Goal: Use online tool/utility: Utilize a website feature to perform a specific function

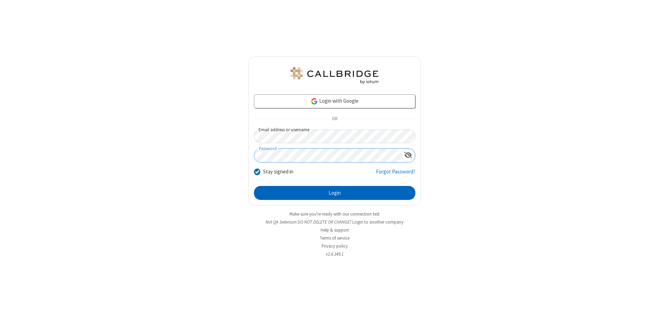
click at [334, 193] on button "Login" at bounding box center [334, 193] width 161 height 14
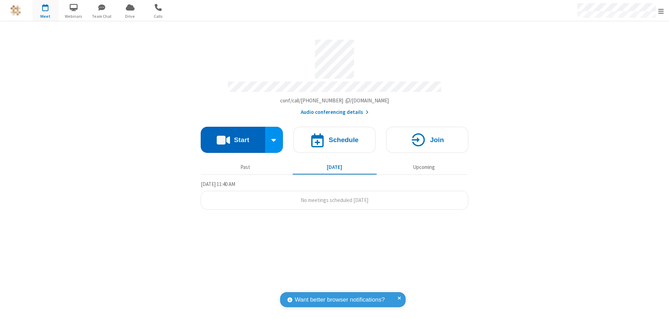
click at [233, 137] on button "Start" at bounding box center [233, 140] width 64 height 26
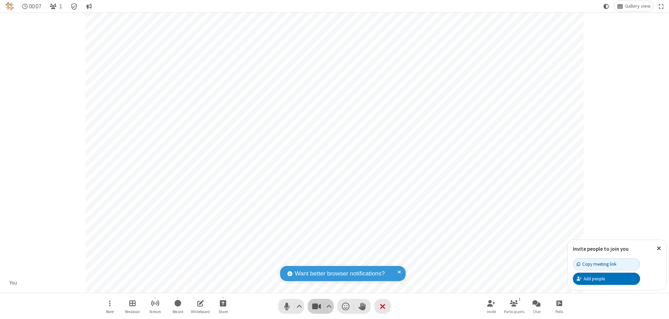
click at [316, 306] on span "Stop video (⌘+Shift+V)" at bounding box center [316, 306] width 10 height 10
click at [316, 306] on span "Start video (⌘+Shift+V)" at bounding box center [316, 306] width 10 height 10
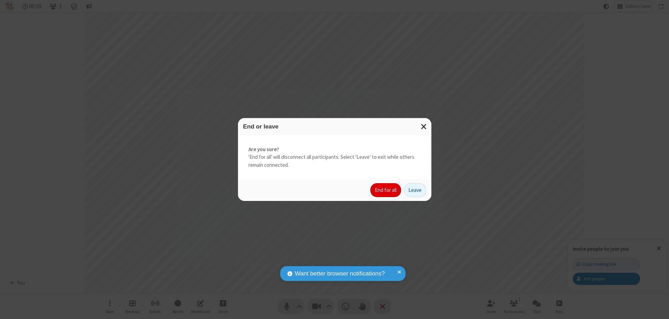
click at [386, 190] on button "End for all" at bounding box center [385, 190] width 31 height 14
